Goal: Information Seeking & Learning: Check status

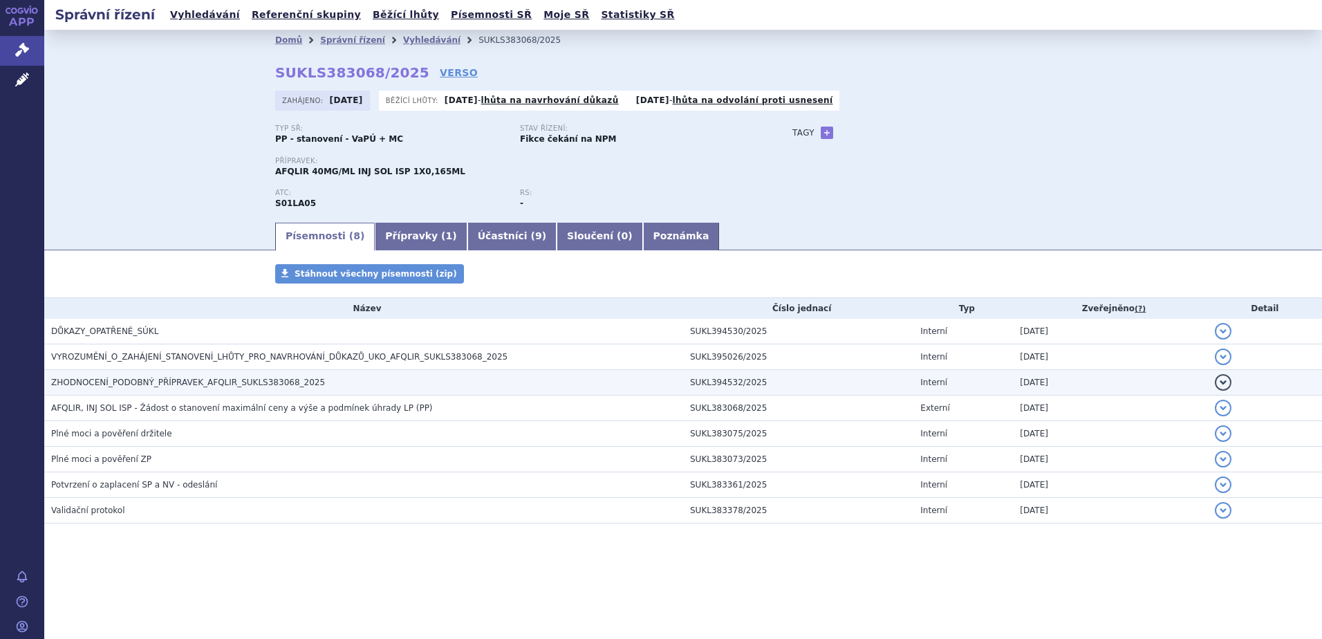
click at [248, 383] on span "ZHODNOCENÍ_PODOBNÝ_PŘÍPRAVEK_AFQLIR_SUKLS383068_2025" at bounding box center [188, 383] width 274 height 10
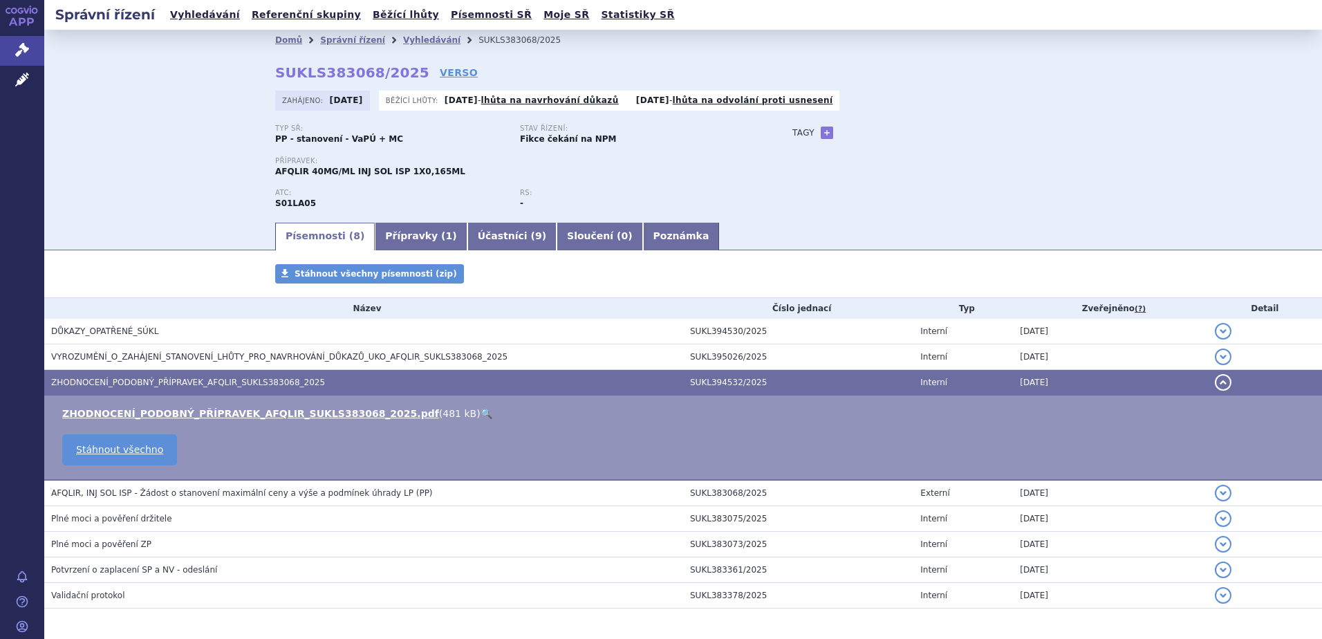
click at [481, 412] on link "🔍" at bounding box center [487, 413] width 12 height 11
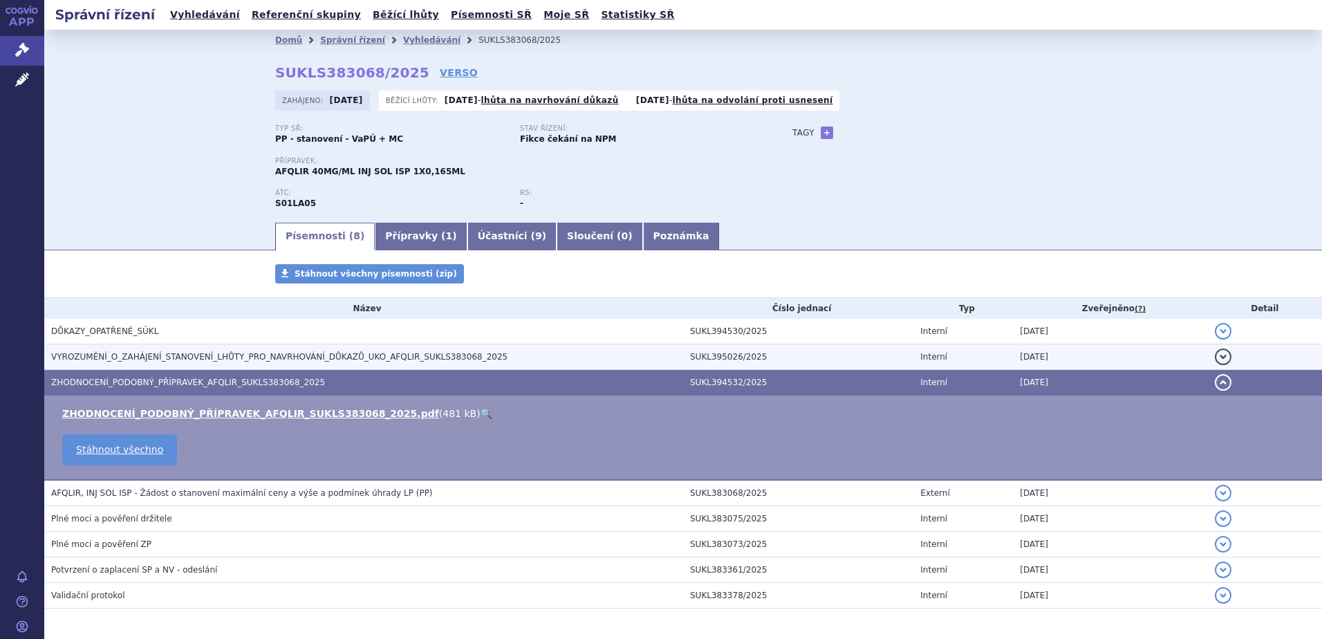
click at [147, 356] on span "VYROZUMĚNÍ_O_ZAHÁJENÍ_STANOVENÍ_LHŮTY_PRO_NAVRHOVÁNÍ_DŮKAZŮ_UKO_AFQLIR_SUKLS383…" at bounding box center [279, 357] width 457 height 10
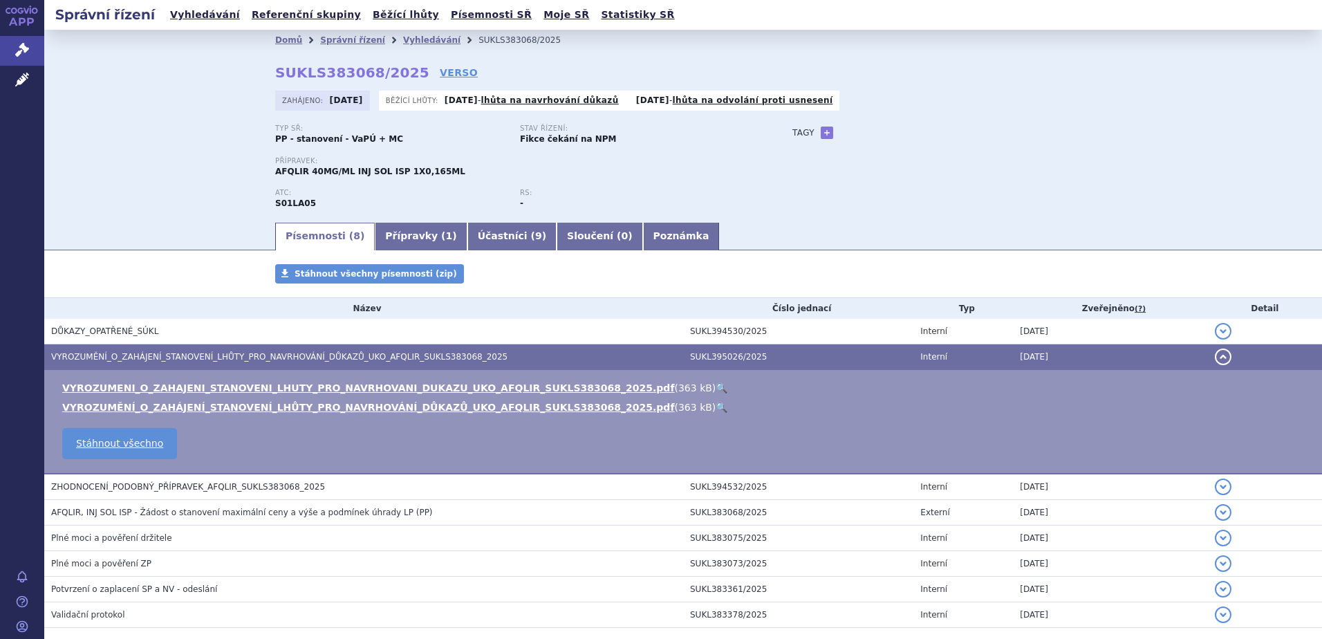
click at [716, 386] on link "🔍" at bounding box center [722, 388] width 12 height 11
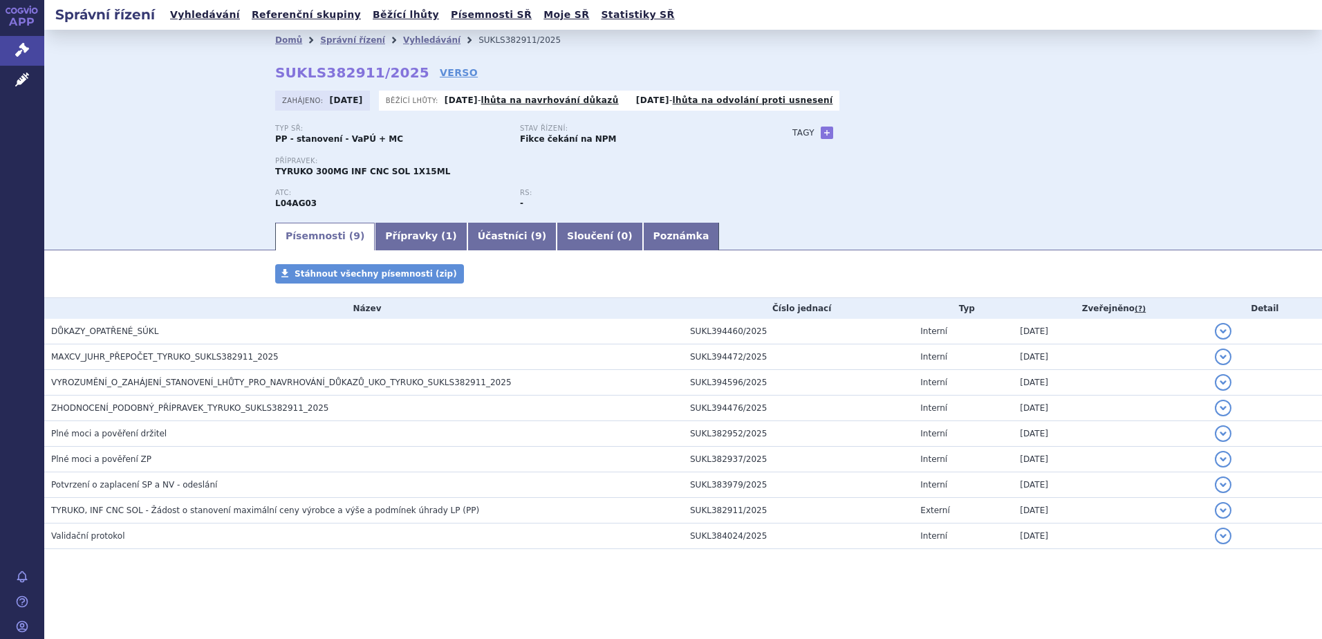
click at [227, 130] on div "Domů Správní řízení Vyhledávání SUKLS382911/2025 SUKLS382911/2025 VERSO [GEOGRA…" at bounding box center [683, 125] width 1278 height 191
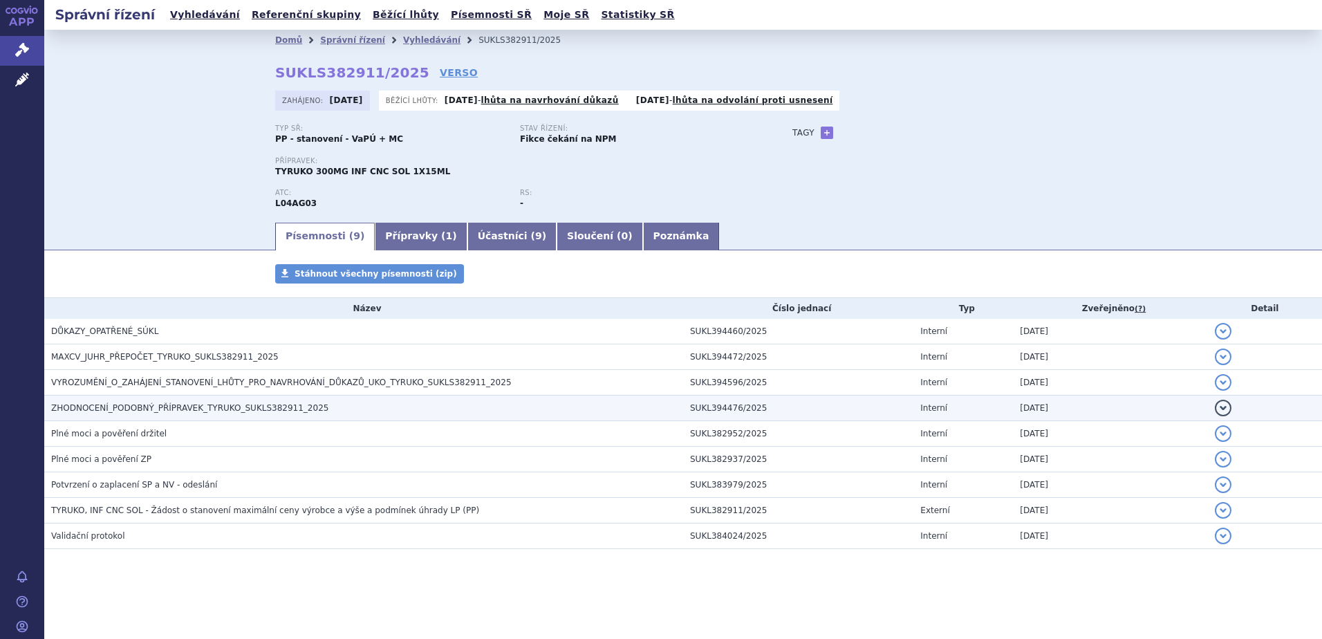
click at [127, 405] on span "ZHODNOCENÍ_PODOBNÝ_PŘÍPRAVEK_TYRUKO_SUKLS382911_2025" at bounding box center [189, 408] width 277 height 10
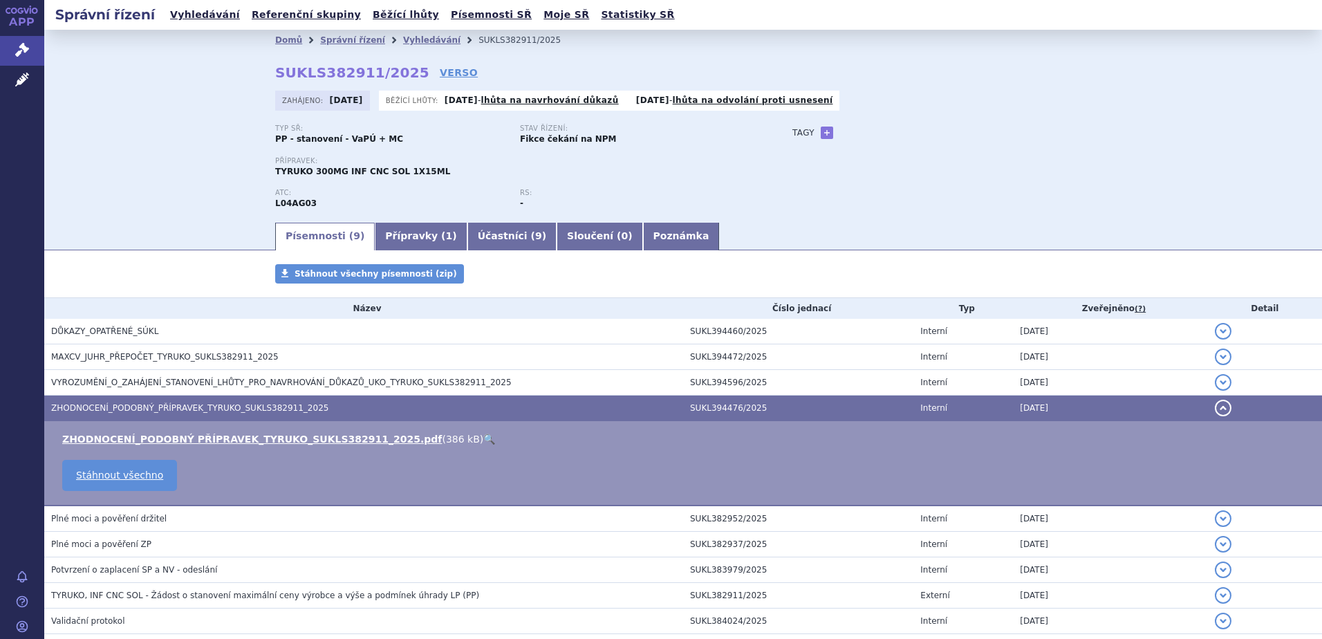
click at [483, 439] on link "🔍" at bounding box center [489, 439] width 12 height 11
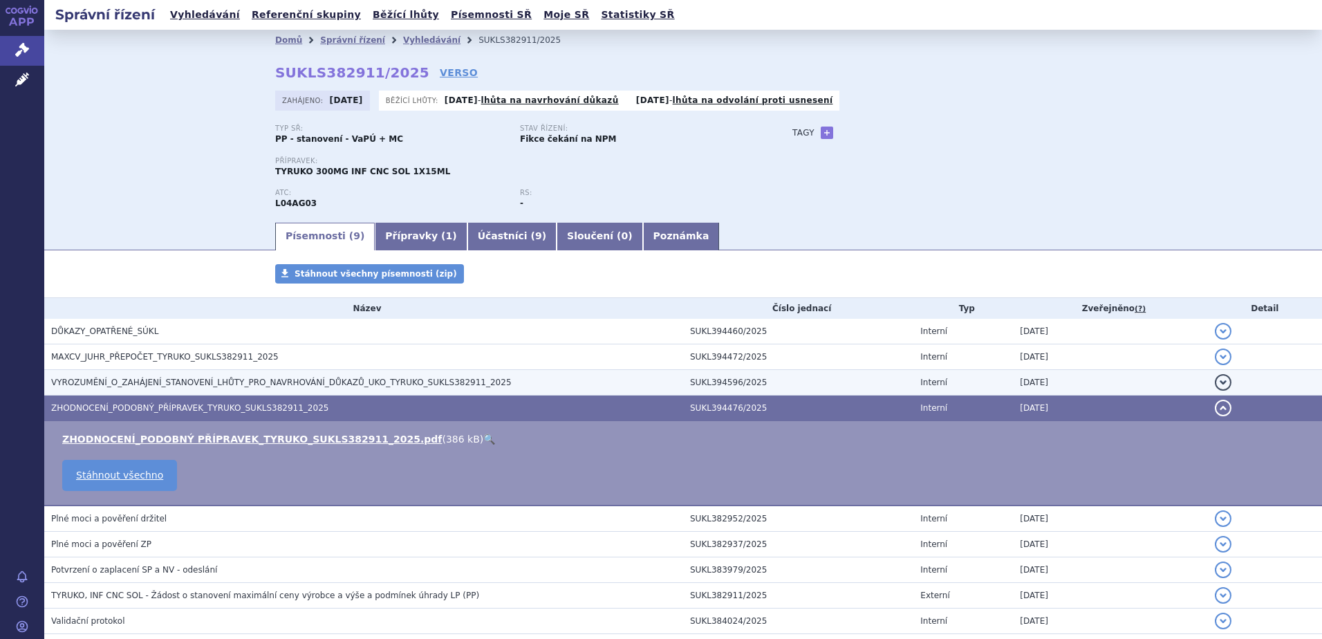
click at [284, 380] on span "VYROZUMĚNÍ_O_ZAHÁJENÍ_STANOVENÍ_LHŮTY_PRO_NAVRHOVÁNÍ_DŮKAZŮ_UKO_TYRUKO_SUKLS382…" at bounding box center [281, 383] width 461 height 10
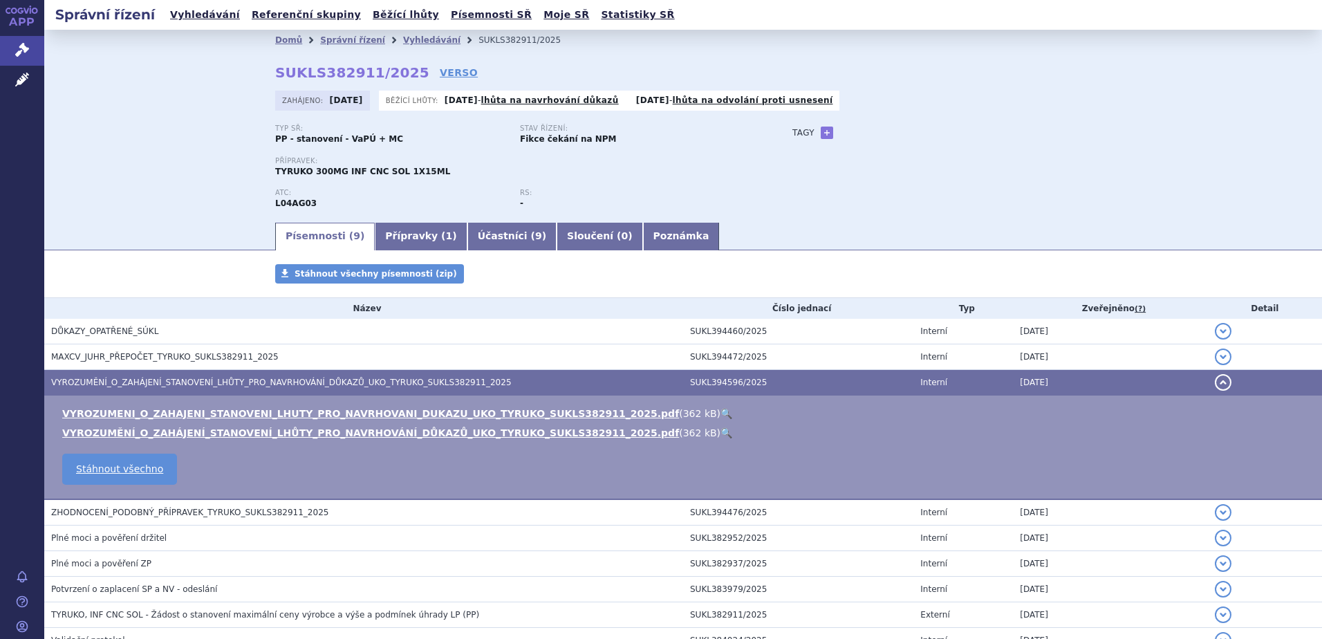
click at [721, 412] on link "🔍" at bounding box center [727, 413] width 12 height 11
